Goal: Task Accomplishment & Management: Use online tool/utility

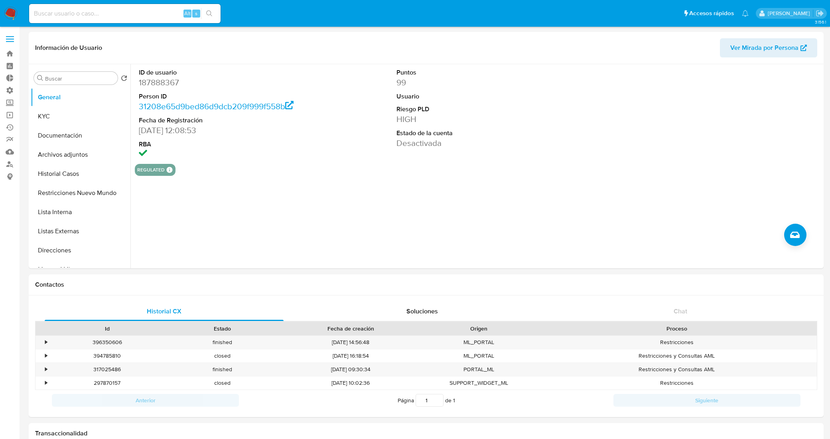
select select "10"
click at [9, 52] on link "Bandeja" at bounding box center [47, 53] width 95 height 12
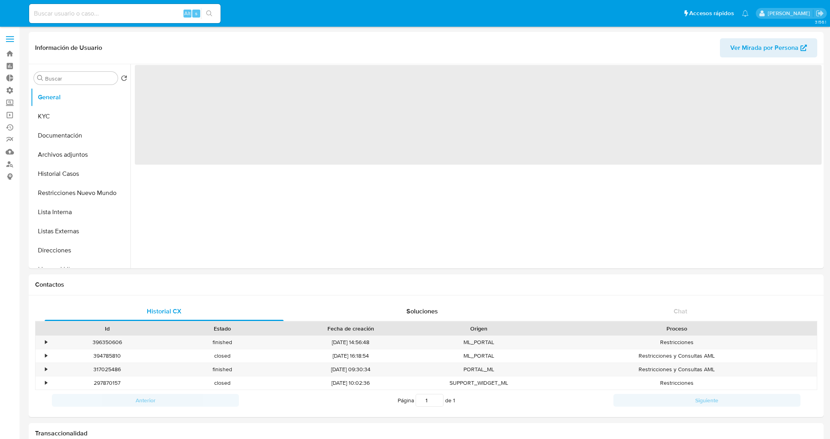
select select "10"
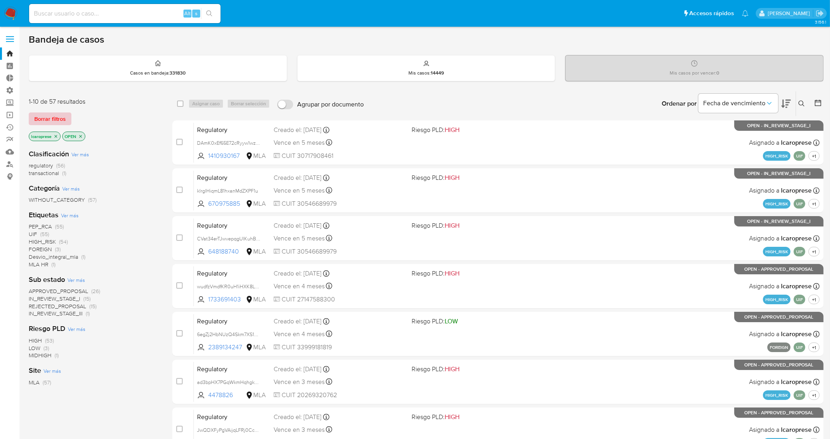
click at [53, 121] on span "Borrar filtros" at bounding box center [50, 118] width 32 height 11
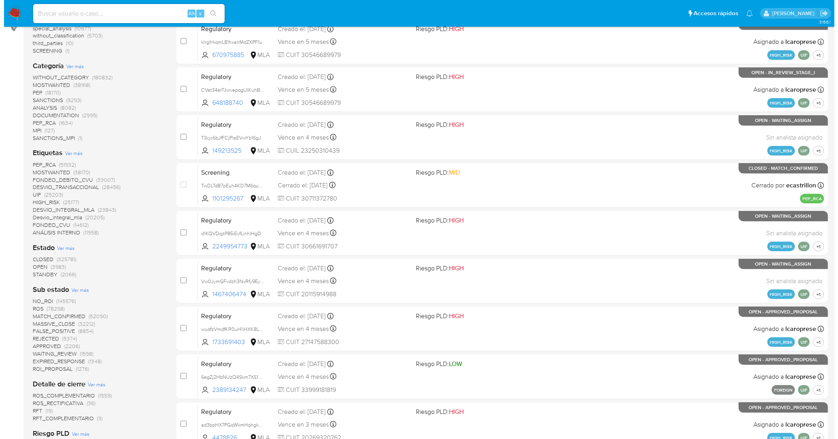
scroll to position [150, 0]
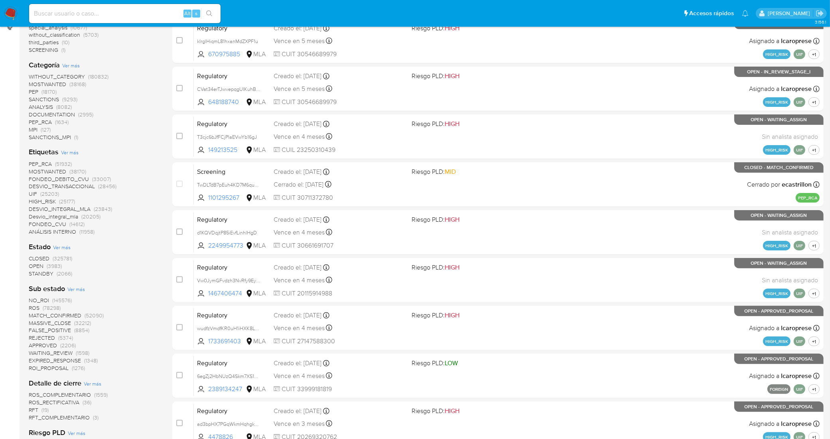
click at [78, 288] on span "Ver más" at bounding box center [76, 289] width 18 height 7
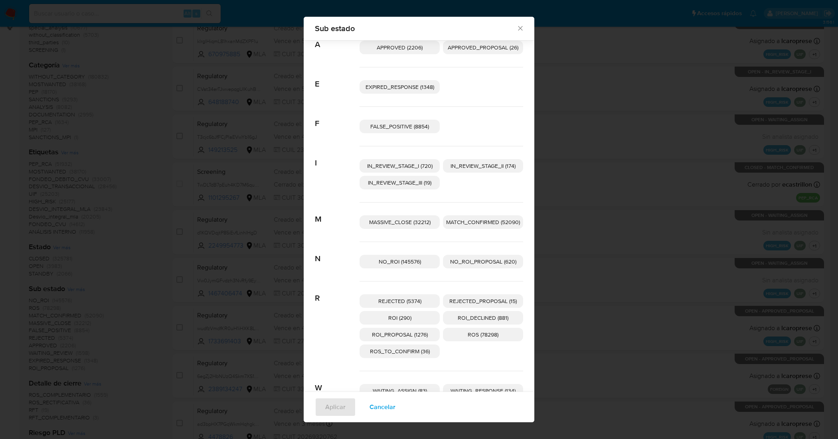
scroll to position [67, 0]
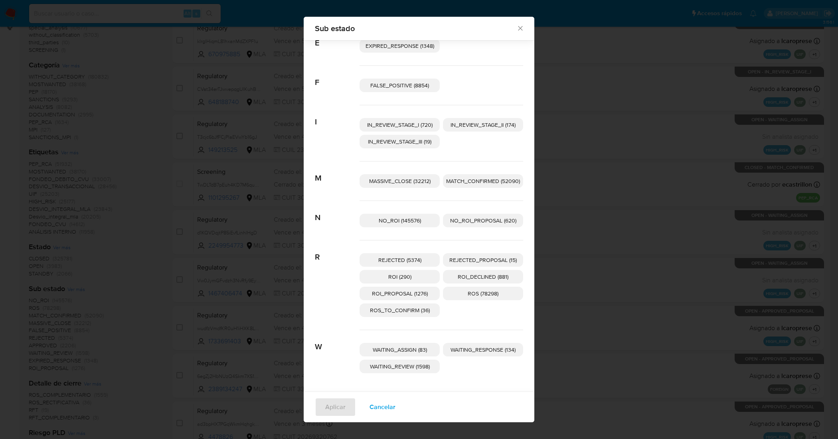
click at [375, 409] on span "Cancelar" at bounding box center [382, 408] width 26 height 18
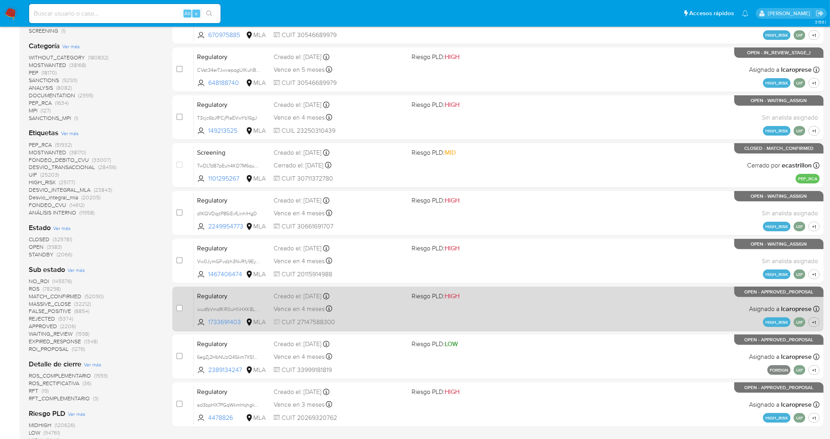
scroll to position [0, 0]
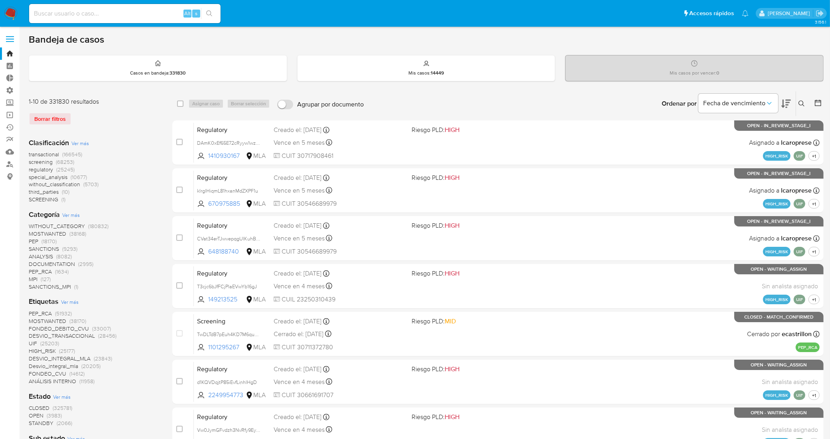
click at [782, 108] on icon at bounding box center [787, 104] width 10 height 10
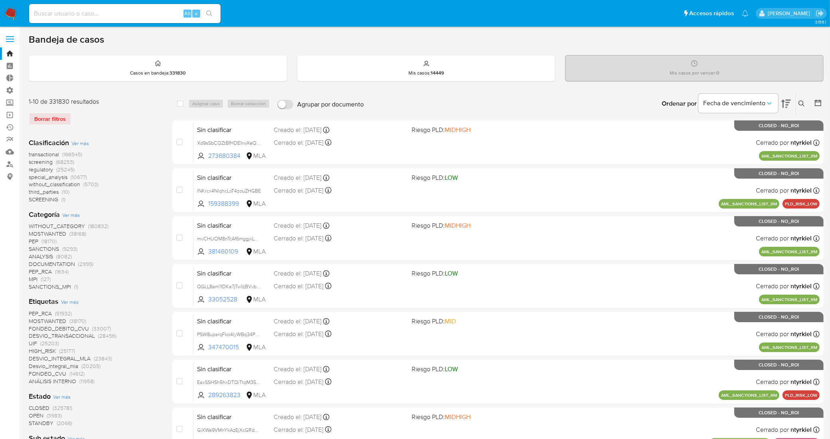
click at [803, 103] on icon at bounding box center [802, 104] width 6 height 6
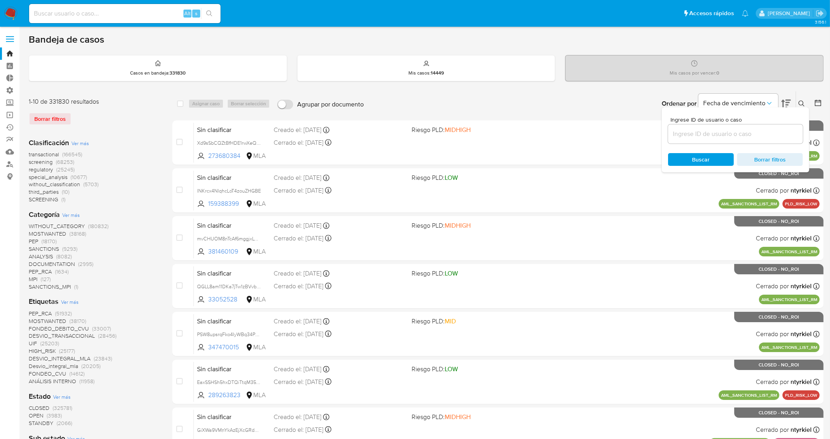
click at [791, 103] on div "Ordenar por Fecha de vencimiento" at bounding box center [726, 103] width 140 height 25
click at [784, 100] on icon at bounding box center [787, 104] width 10 height 8
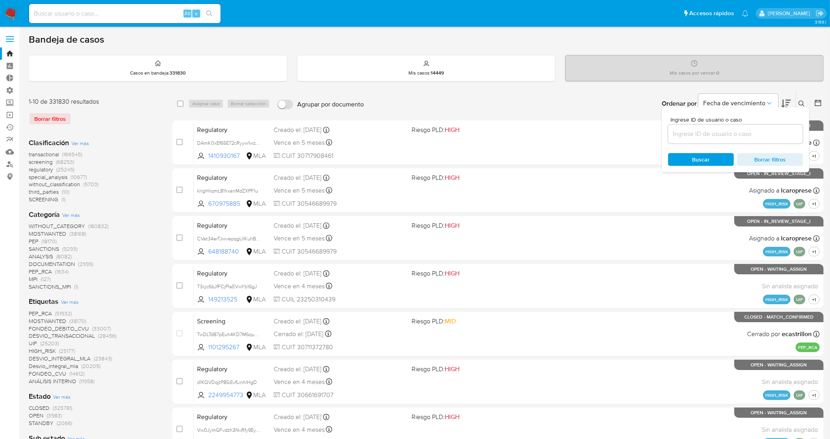
click at [823, 102] on button at bounding box center [819, 104] width 10 height 10
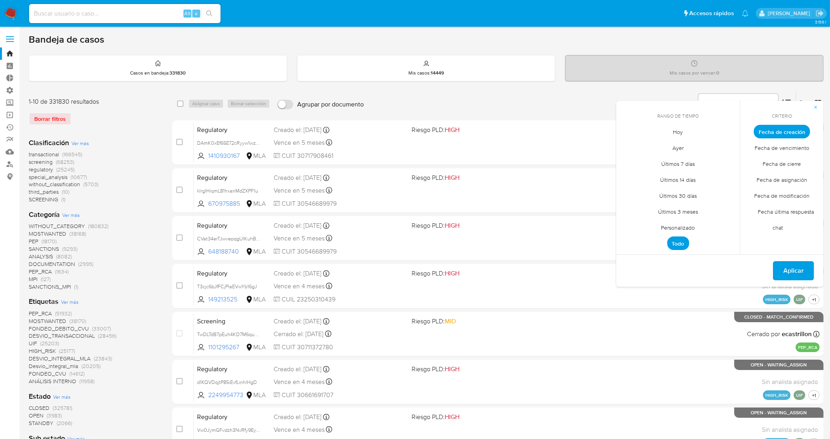
click at [679, 244] on span "Todo" at bounding box center [678, 244] width 22 height 14
click at [787, 271] on span "Aplicar" at bounding box center [794, 271] width 20 height 18
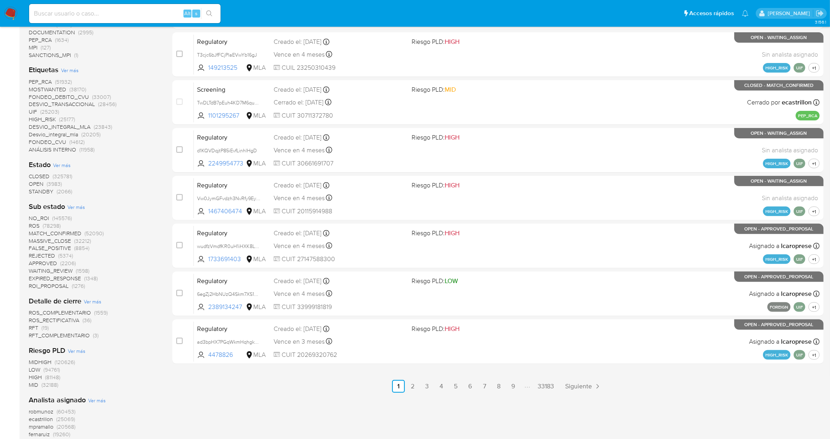
scroll to position [249, 0]
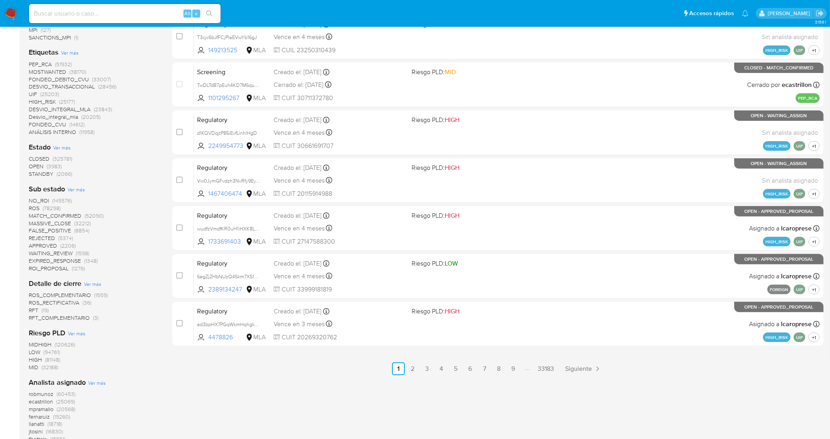
click at [91, 286] on span "Ver más" at bounding box center [93, 283] width 18 height 7
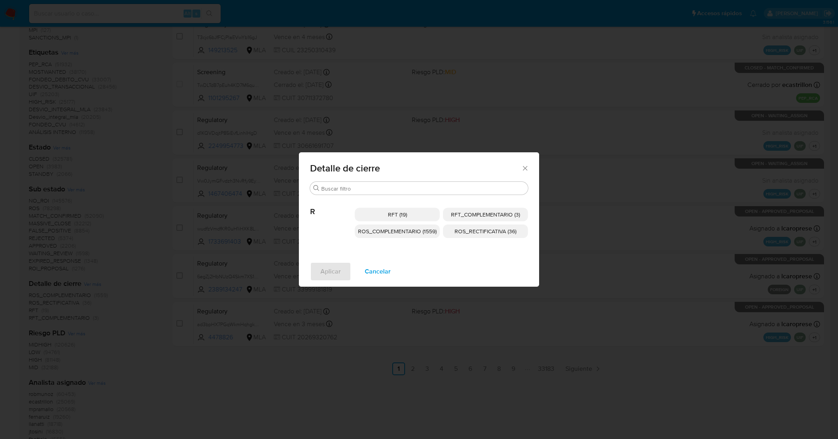
click at [383, 274] on span "Cancelar" at bounding box center [378, 272] width 26 height 18
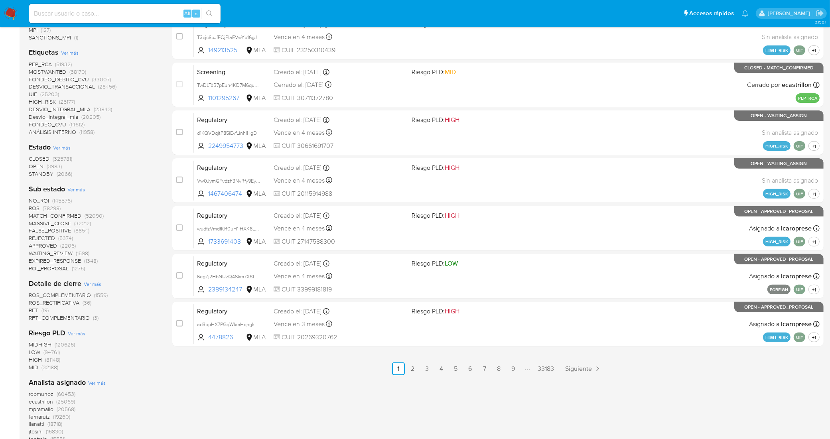
drag, startPoint x: 377, startPoint y: 344, endPoint x: 188, endPoint y: 387, distance: 194.8
click at [199, 400] on div "select-all-cases-checkbox Asignar caso Borrar selección Agrupar por documento O…" at bounding box center [498, 186] width 652 height 689
click at [34, 310] on span "RFT" at bounding box center [34, 310] width 10 height 8
